Goal: Check status

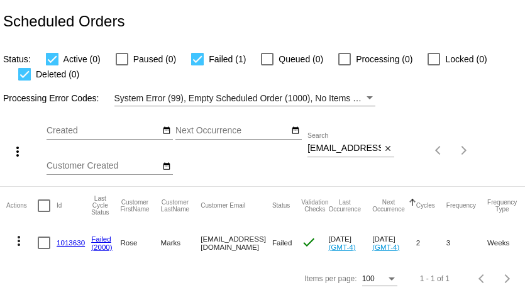
click at [336, 149] on input "[EMAIL_ADDRESS][DOMAIN_NAME]" at bounding box center [344, 148] width 74 height 10
paste input "[EMAIL_ADDRESS]"
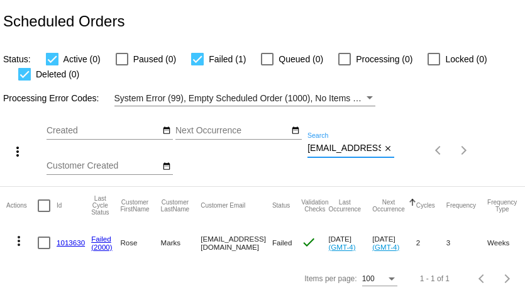
scroll to position [0, 38]
type input "[EMAIL_ADDRESS][DOMAIN_NAME]"
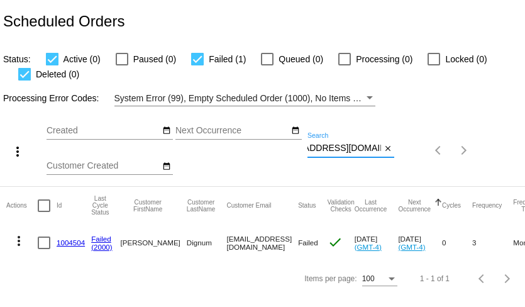
scroll to position [0, 0]
click at [69, 243] on link "1004504" at bounding box center [71, 242] width 28 height 8
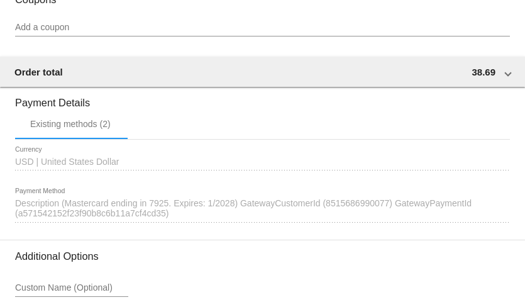
scroll to position [1170, 0]
